Goal: Navigation & Orientation: Find specific page/section

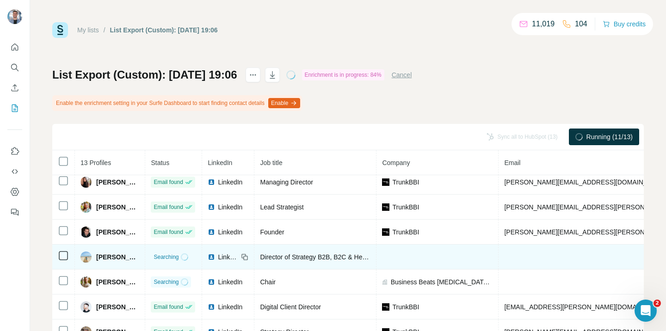
scroll to position [86, 0]
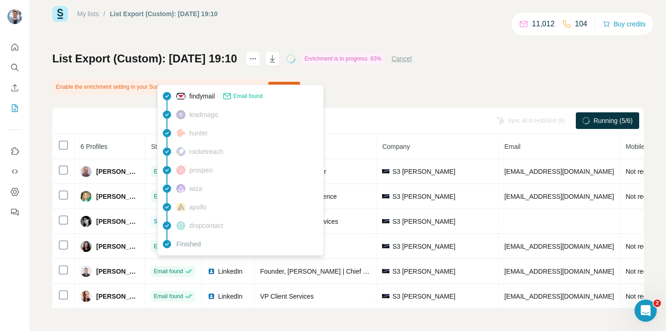
scroll to position [21, 0]
